Goal: Transaction & Acquisition: Purchase product/service

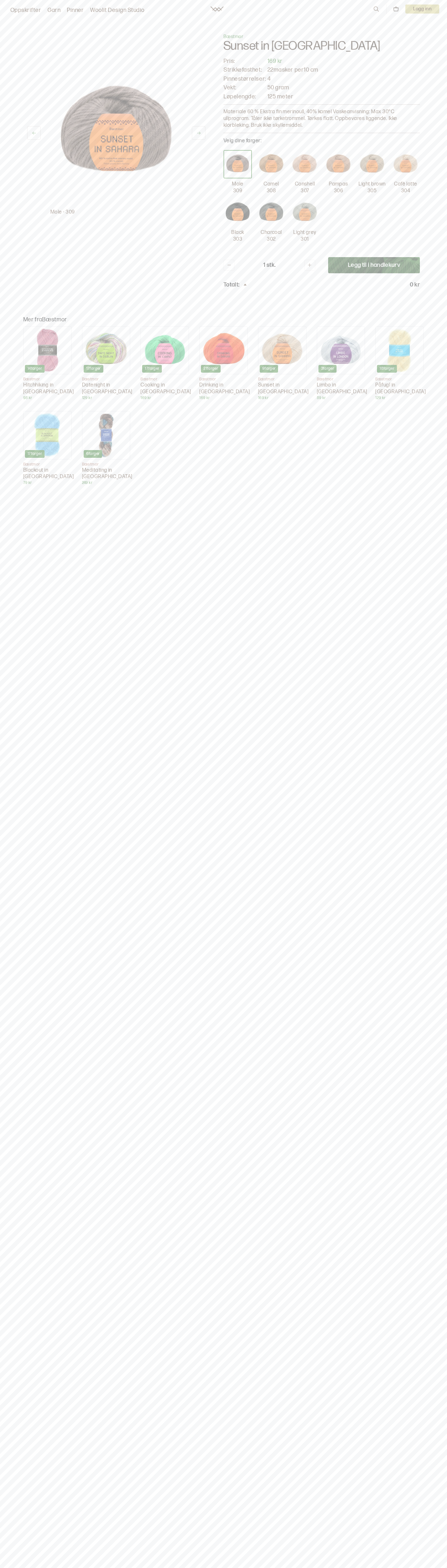
click at [374, 265] on button "Legg til i handlekurv" at bounding box center [374, 265] width 92 height 16
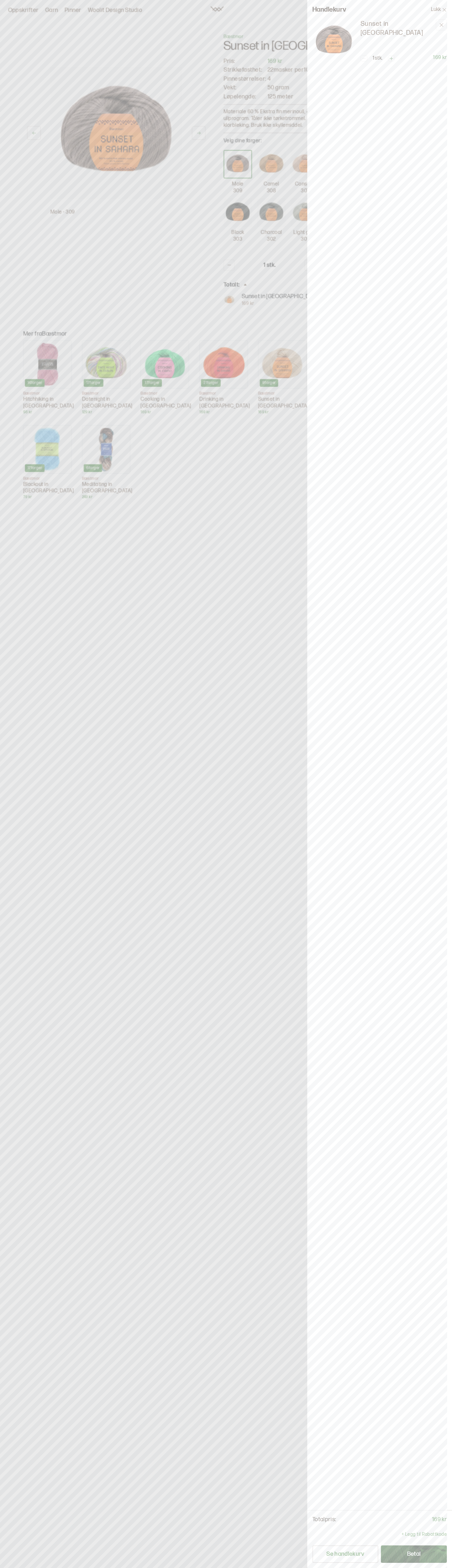
click at [345, 1554] on button "Se handlekurv" at bounding box center [345, 1554] width 66 height 18
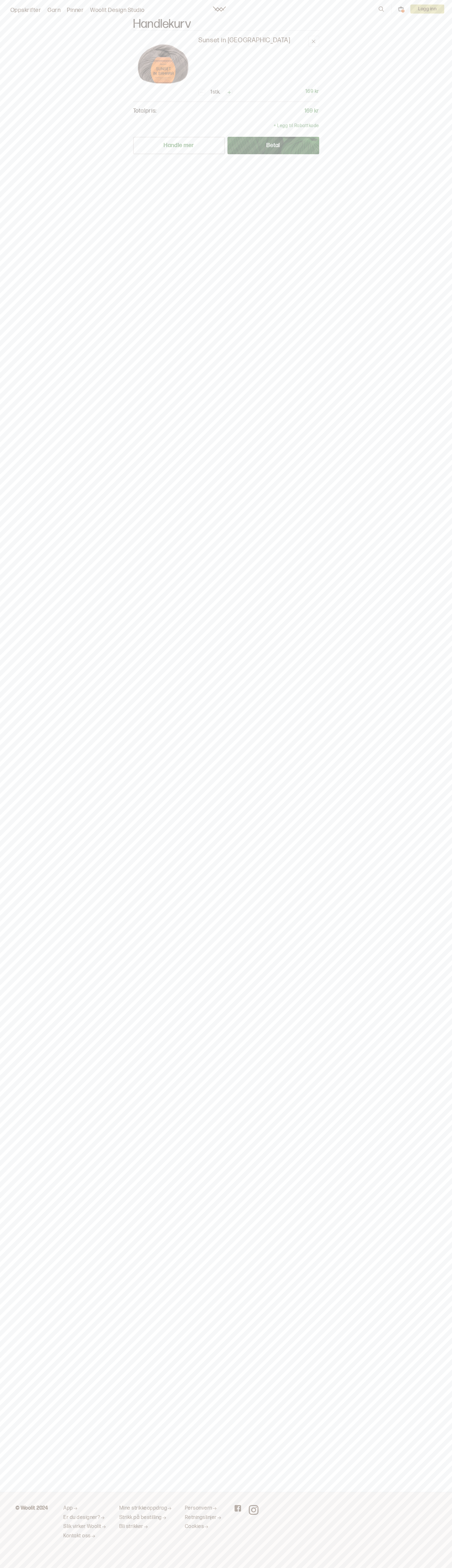
click at [270, 13] on div "Oppskrifter Garn Pinner Woolit Design Studio 1 Logg inn" at bounding box center [226, 9] width 452 height 12
click at [438, 695] on main "Handlekurv Sunset in Sahara 1 stk. 169 kr Totalpris: 169 kr + Legg til Rabattko…" at bounding box center [226, 746] width 452 height 1492
click at [375, 1567] on html "Oppskrifter Garn Pinner Woolit Design Studio 1 Logg inn Handlekurv Sunset in Sa…" at bounding box center [226, 784] width 452 height 1568
click at [1, 701] on main "Handlekurv Sunset in Sahara 1 stk. 169 kr Totalpris: 169 kr + Legg til Rabattko…" at bounding box center [226, 746] width 452 height 1492
